Goal: Task Accomplishment & Management: Manage account settings

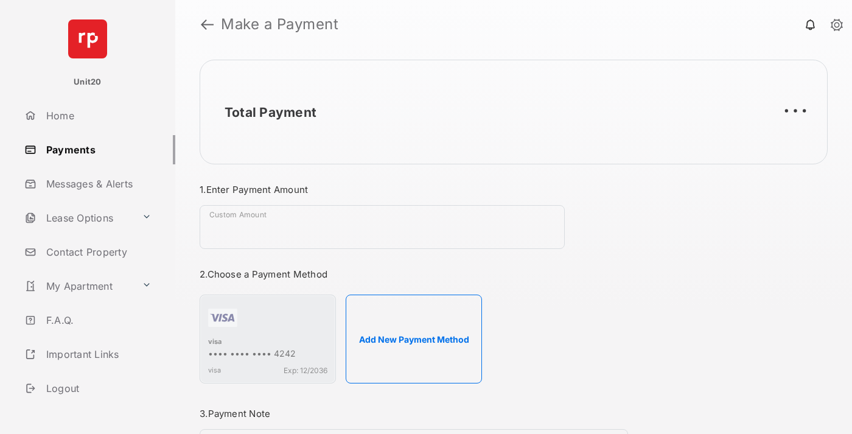
click at [95, 149] on link "Payments" at bounding box center [97, 149] width 156 height 29
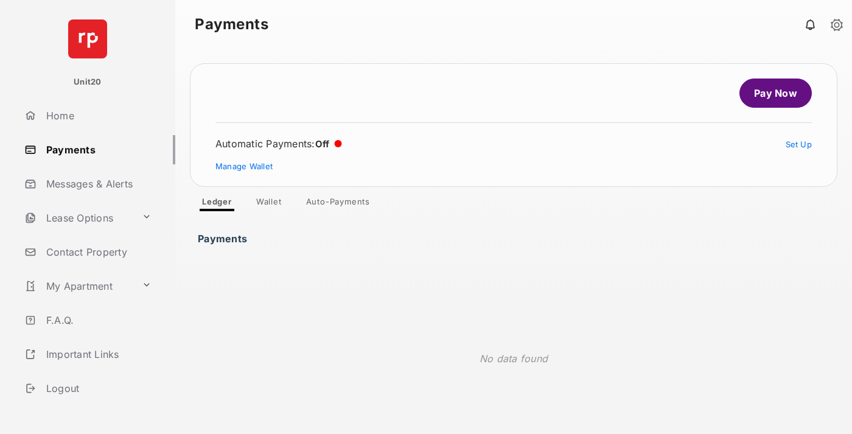
click at [339, 204] on link "Auto-Payments" at bounding box center [338, 204] width 83 height 15
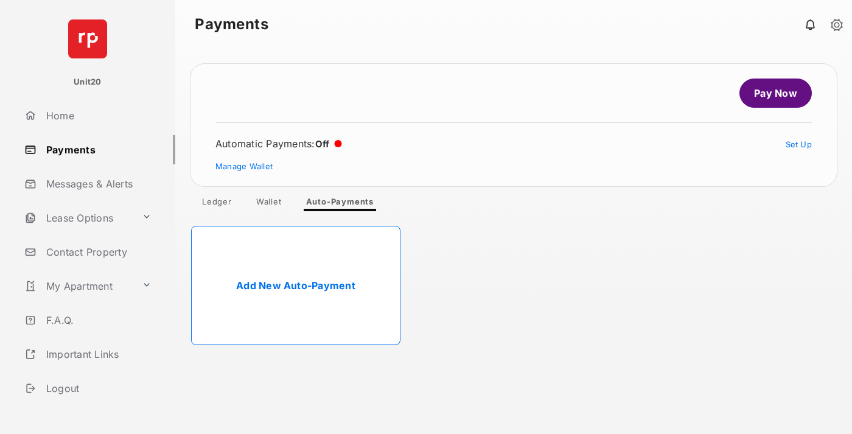
click at [296, 286] on link "Add New Auto-Payment" at bounding box center [295, 285] width 209 height 119
